Goal: Transaction & Acquisition: Purchase product/service

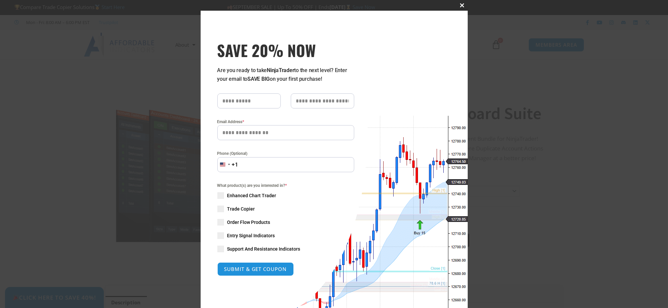
drag, startPoint x: 0, startPoint y: 0, endPoint x: 458, endPoint y: 5, distance: 457.9
click at [458, 5] on span "SAVE 20% NOW popup" at bounding box center [462, 5] width 11 height 4
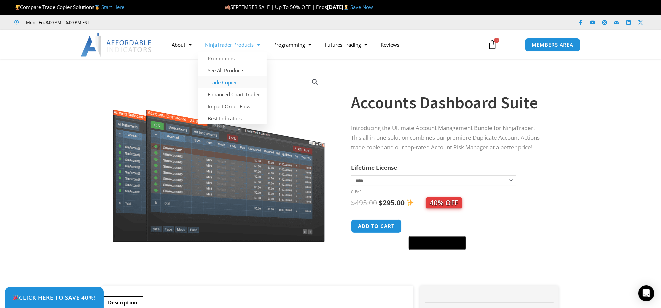
click at [223, 82] on link "Trade Copier" at bounding box center [233, 82] width 68 height 12
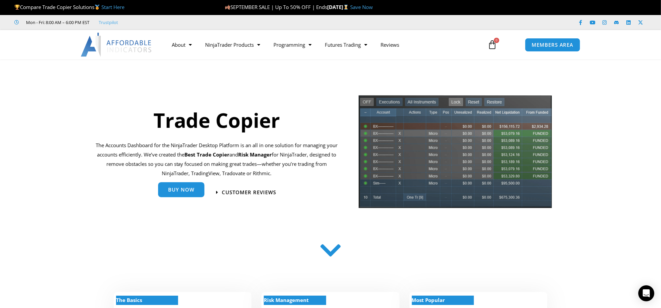
click at [181, 192] on span "Buy Now" at bounding box center [181, 190] width 26 height 5
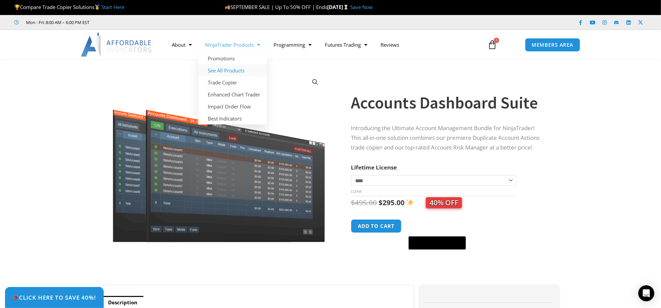
click at [229, 70] on link "See All Products" at bounding box center [233, 70] width 68 height 12
